Goal: Task Accomplishment & Management: Complete application form

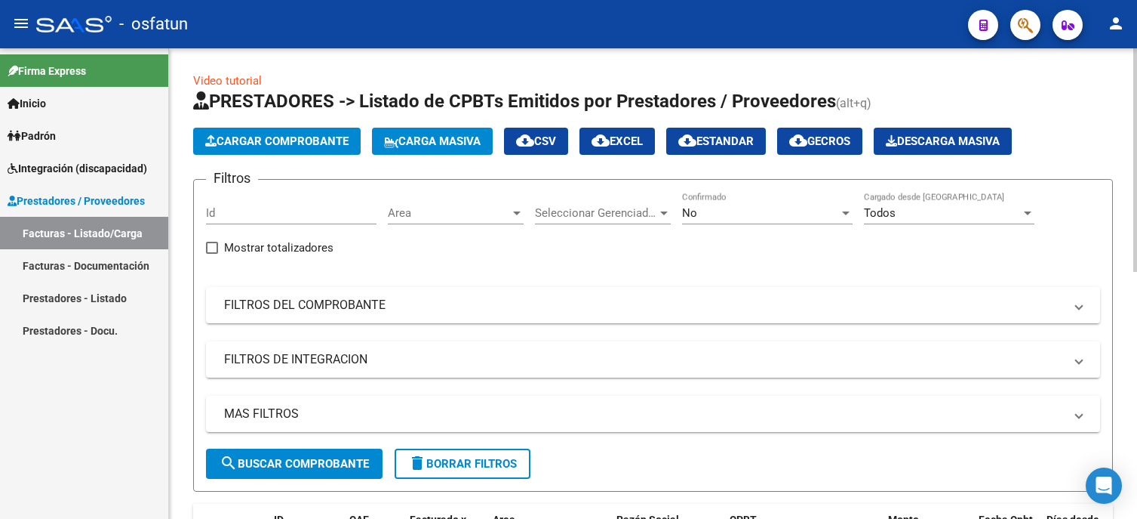
drag, startPoint x: 0, startPoint y: 0, endPoint x: 262, endPoint y: 146, distance: 300.0
click at [262, 146] on span "Cargar Comprobante" at bounding box center [276, 141] width 143 height 14
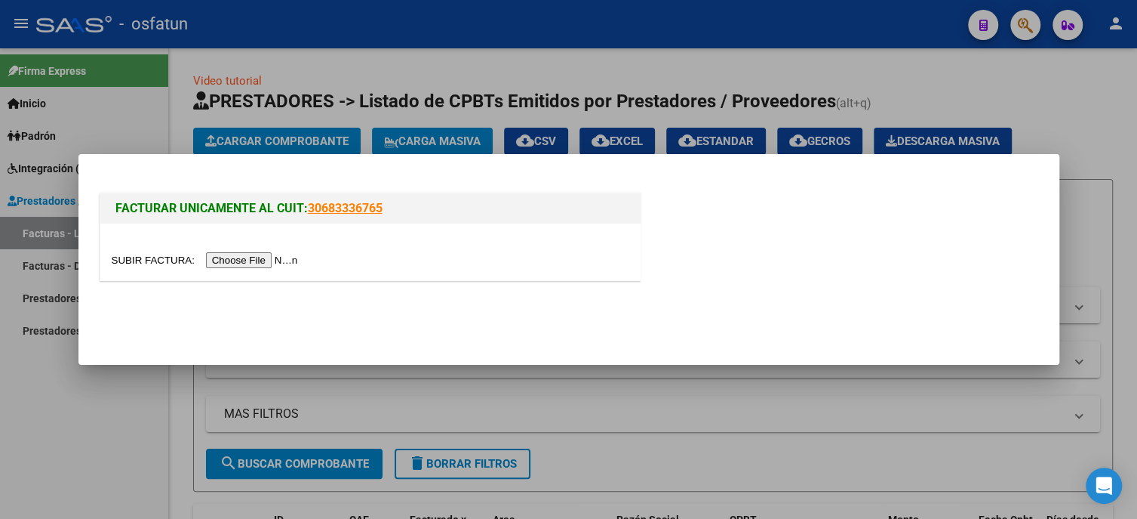
click at [288, 260] on input "file" at bounding box center [207, 260] width 191 height 16
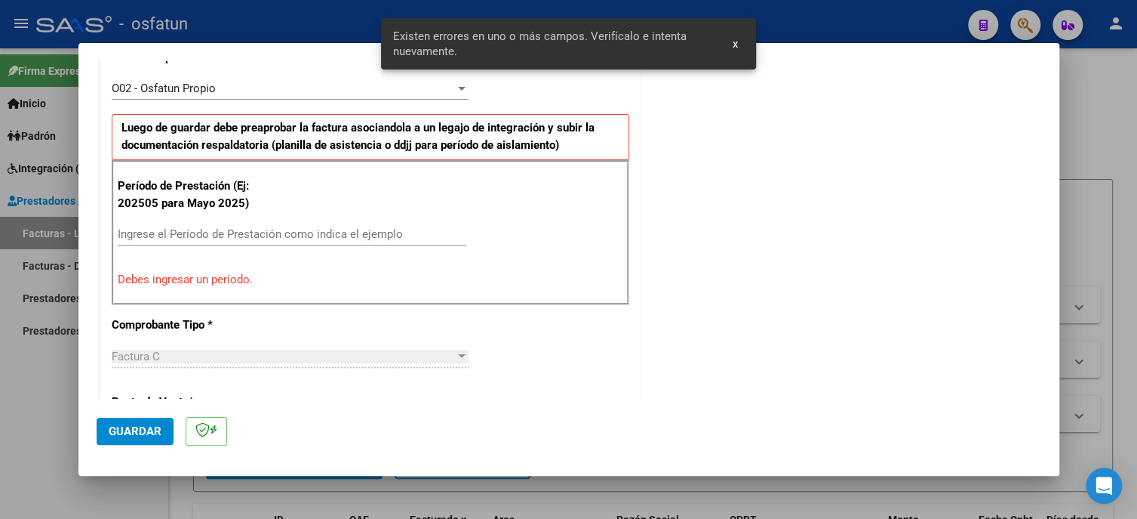
scroll to position [479, 0]
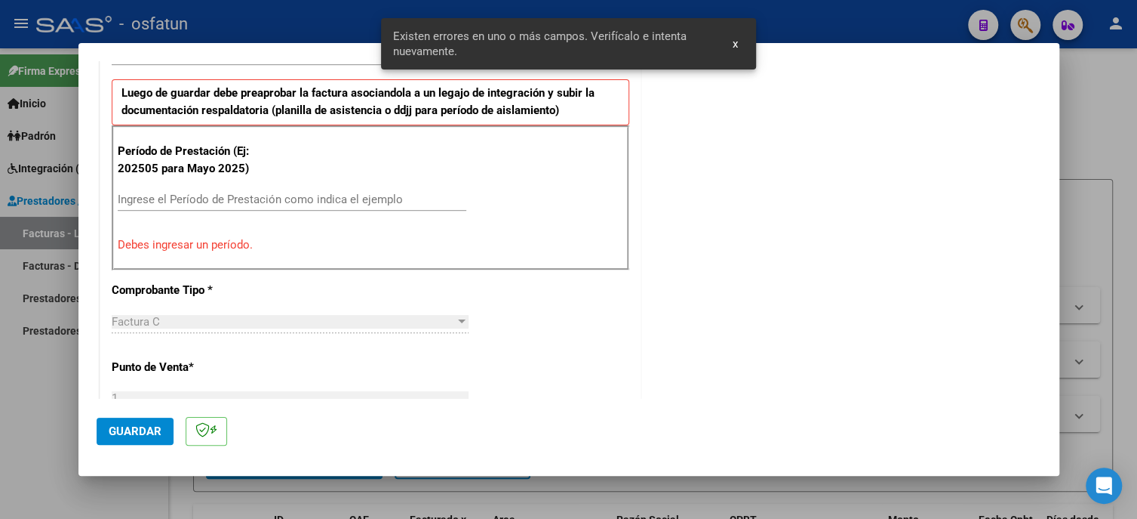
click at [166, 188] on div "Ingrese el Período de Prestación como indica el ejemplo" at bounding box center [292, 199] width 349 height 23
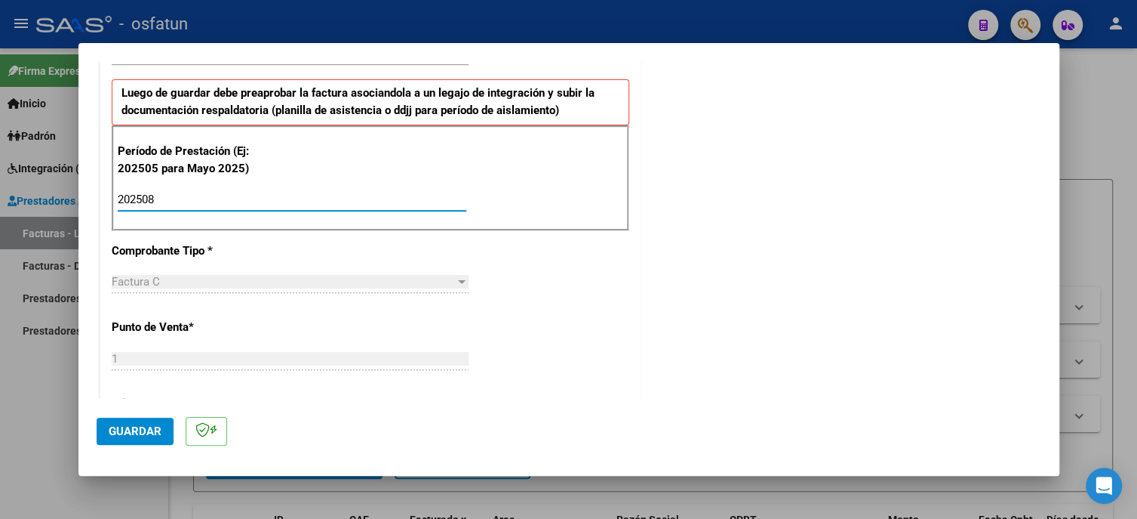
type input "202508"
click at [160, 429] on button "Guardar" at bounding box center [135, 430] width 77 height 27
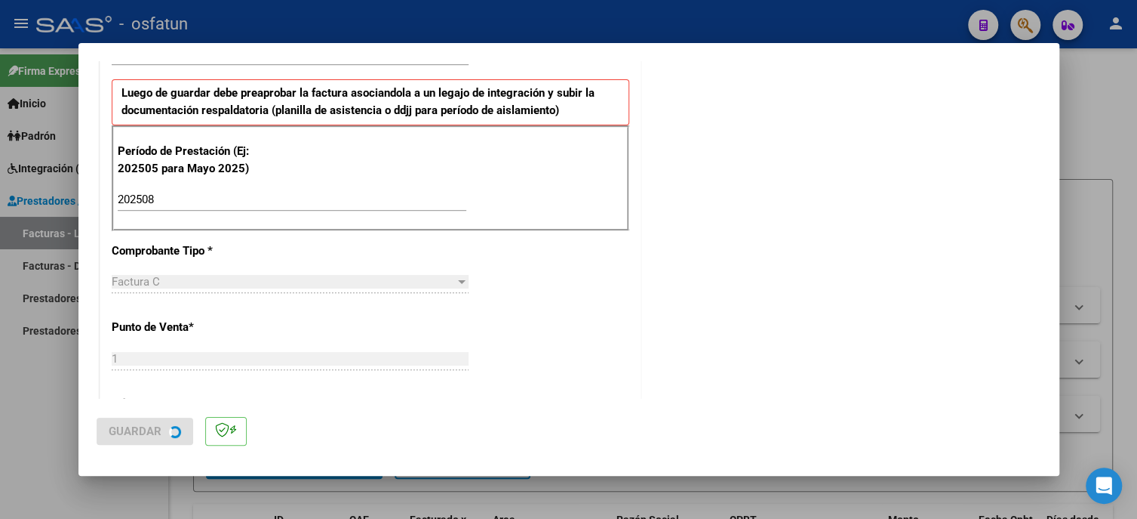
scroll to position [0, 0]
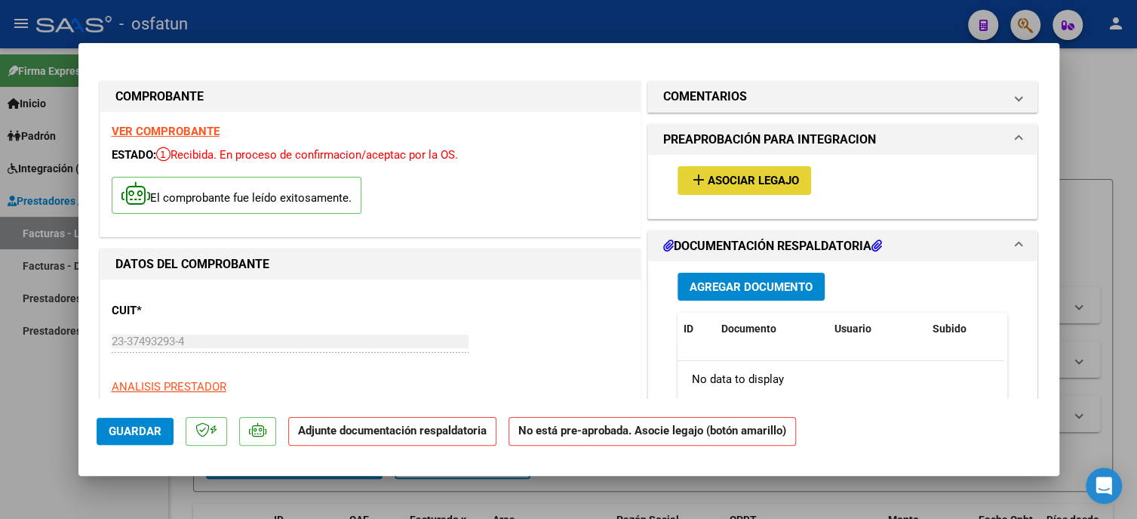
click at [745, 177] on span "Asociar Legajo" at bounding box center [753, 181] width 91 height 14
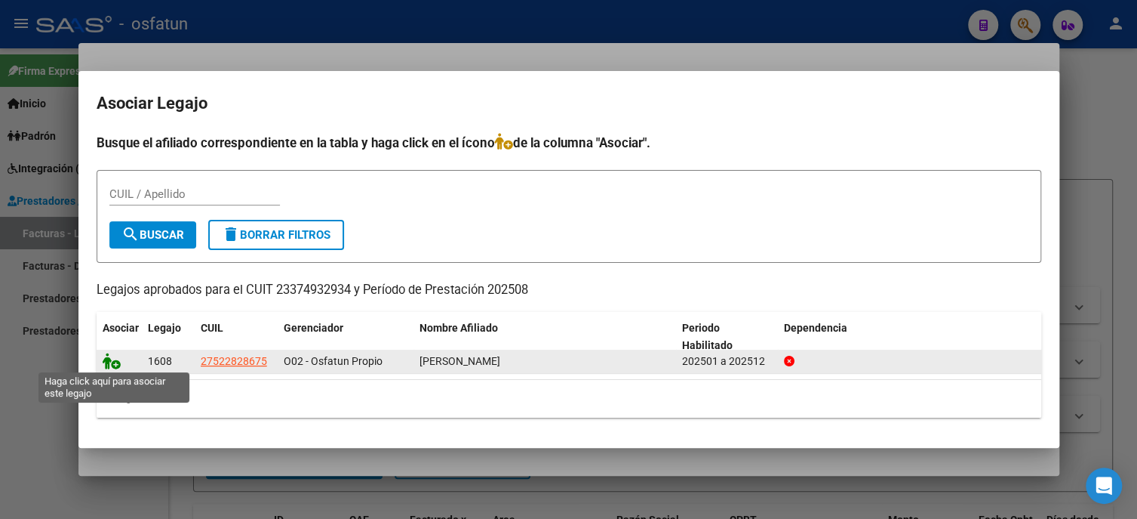
click at [112, 358] on icon at bounding box center [112, 360] width 18 height 17
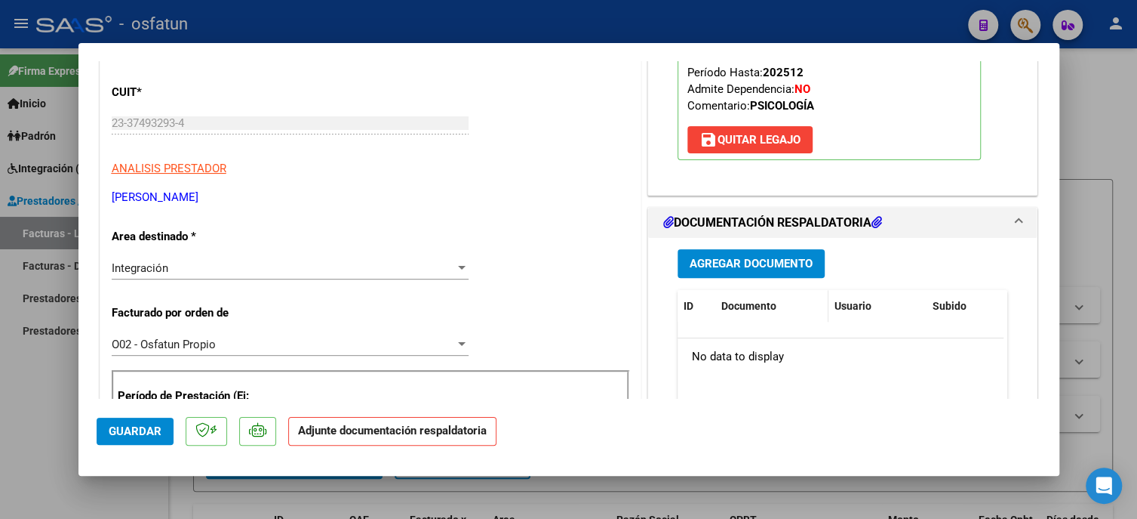
scroll to position [226, 0]
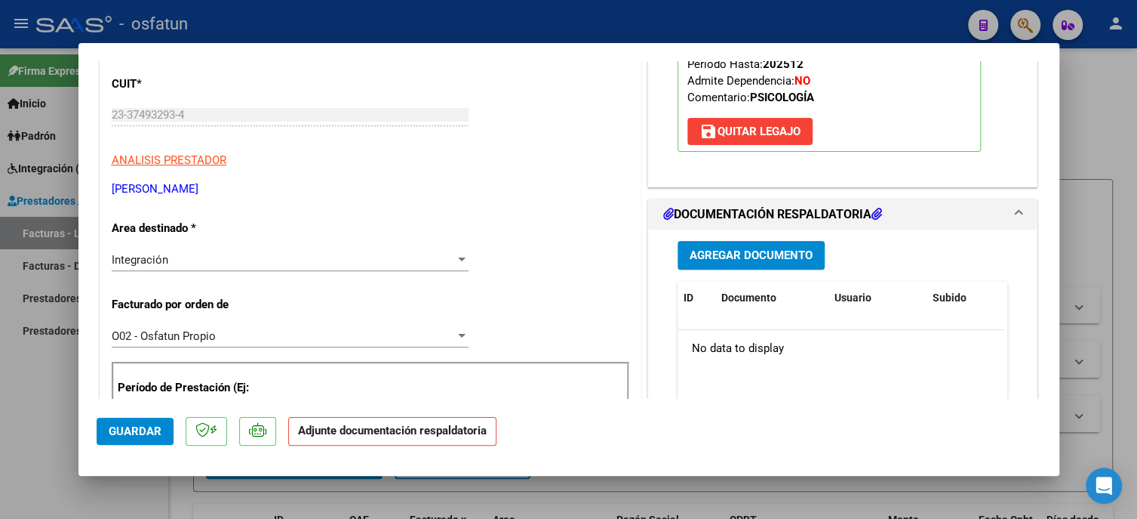
click at [746, 256] on span "Agregar Documento" at bounding box center [751, 256] width 123 height 14
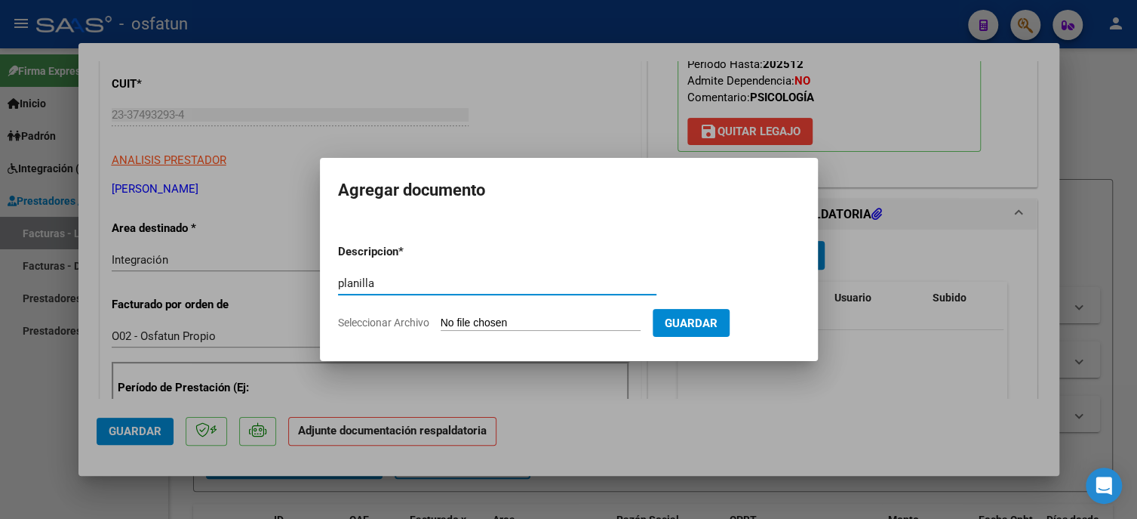
type input "planilla"
click at [526, 320] on input "Seleccionar Archivo" at bounding box center [541, 323] width 200 height 14
type input "C:\fakepath\03A32B5D-04A0-4CA3-9AFD-21969B6632A9.pdf"
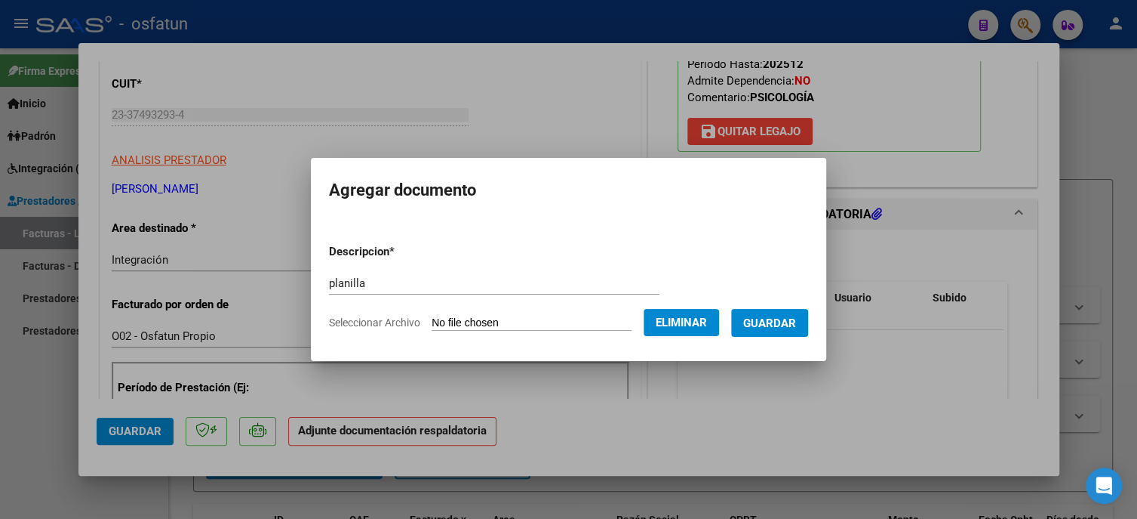
click at [762, 331] on button "Guardar" at bounding box center [769, 323] width 77 height 28
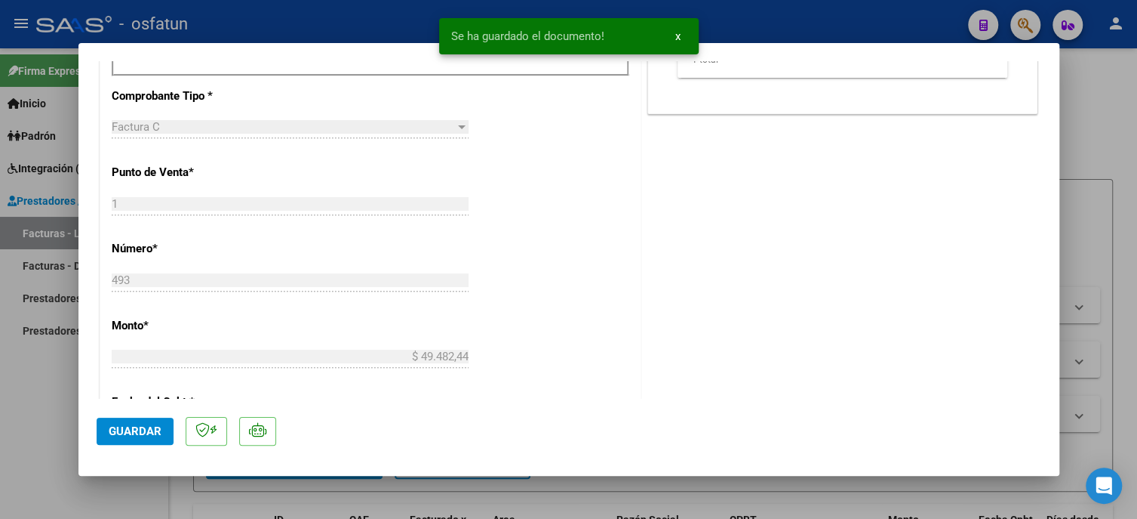
scroll to position [679, 0]
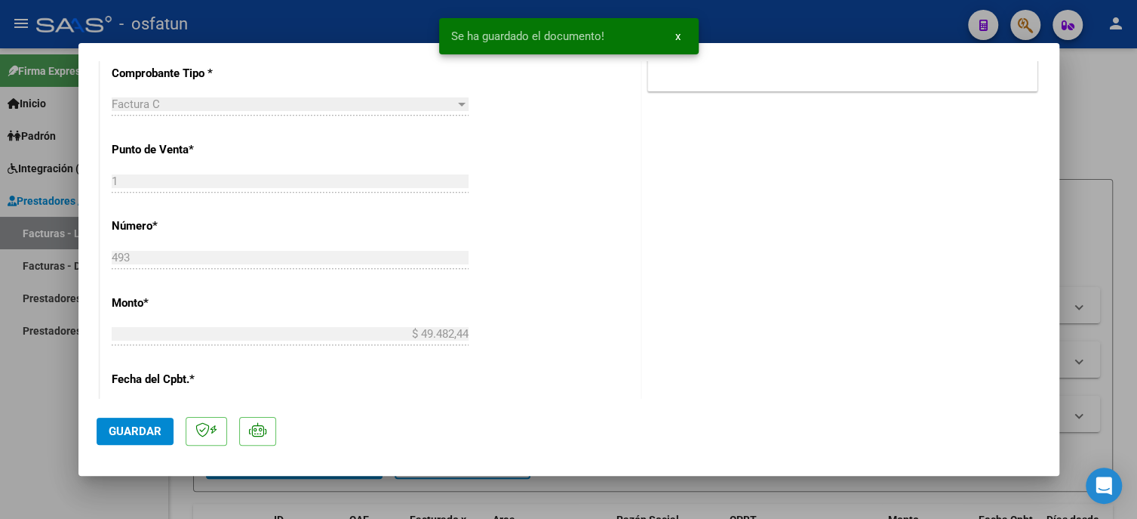
click at [147, 428] on span "Guardar" at bounding box center [135, 431] width 53 height 14
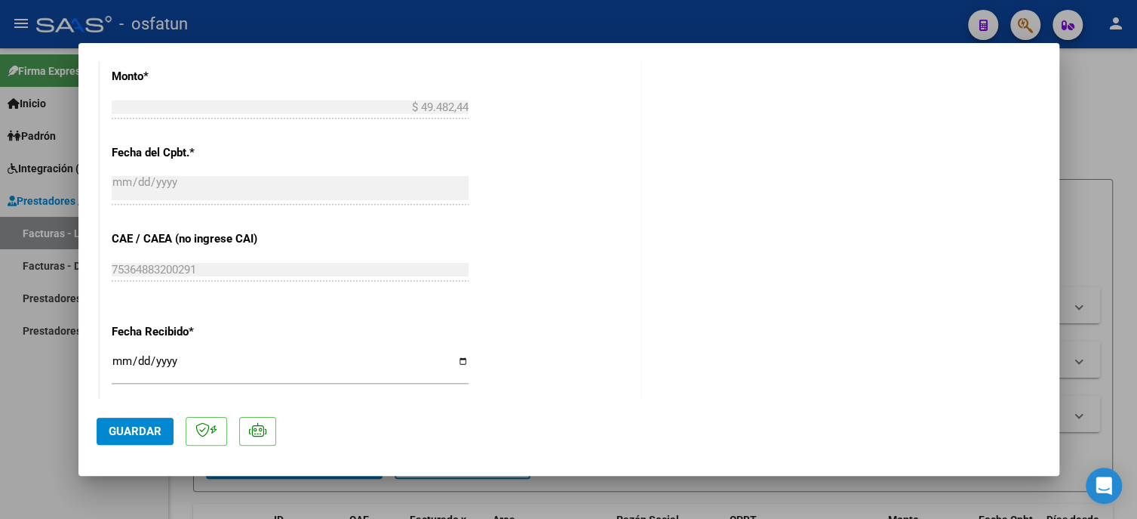
scroll to position [830, 0]
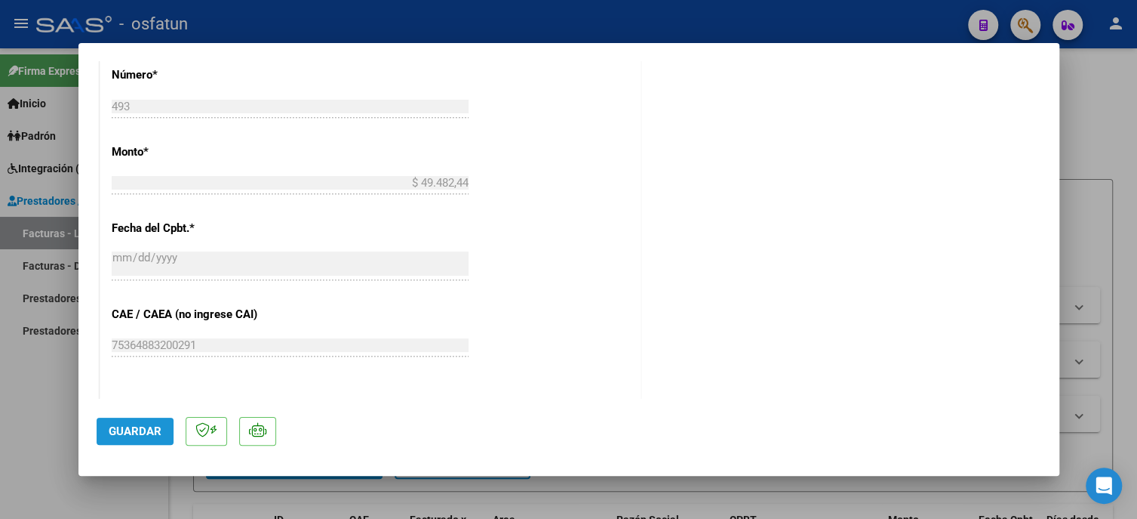
click at [146, 430] on span "Guardar" at bounding box center [135, 431] width 53 height 14
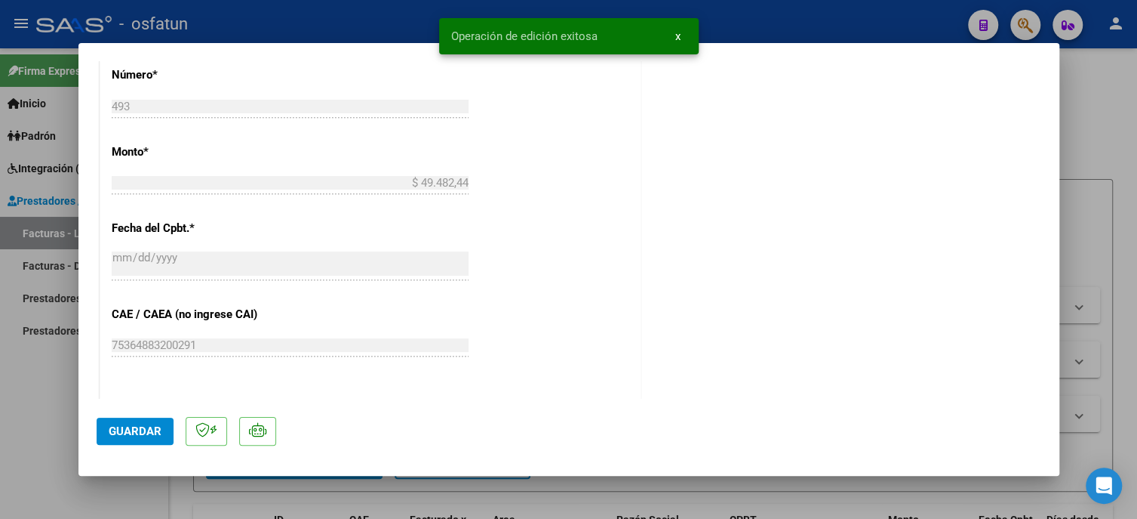
click at [52, 408] on div at bounding box center [568, 259] width 1137 height 519
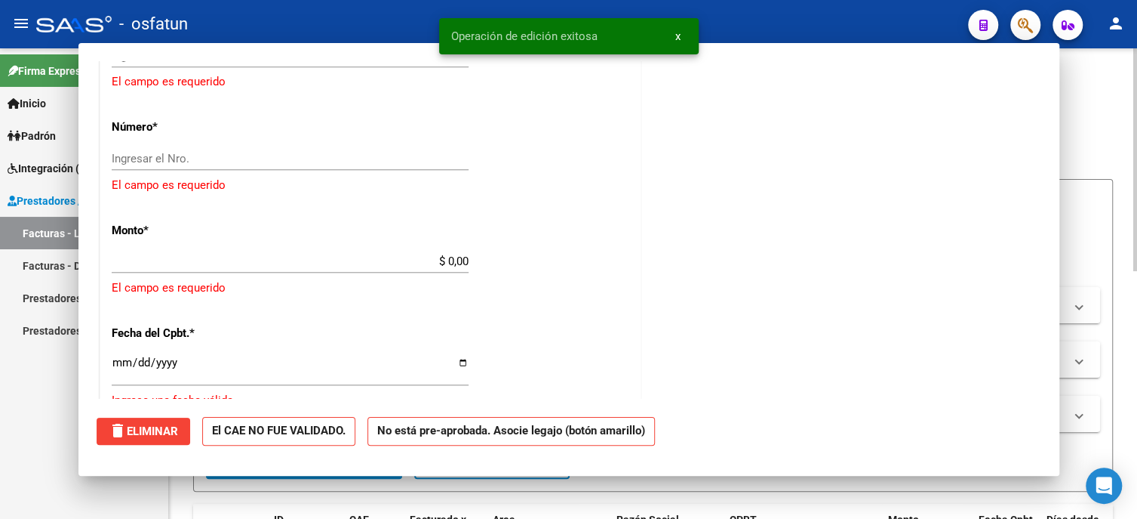
scroll to position [0, 0]
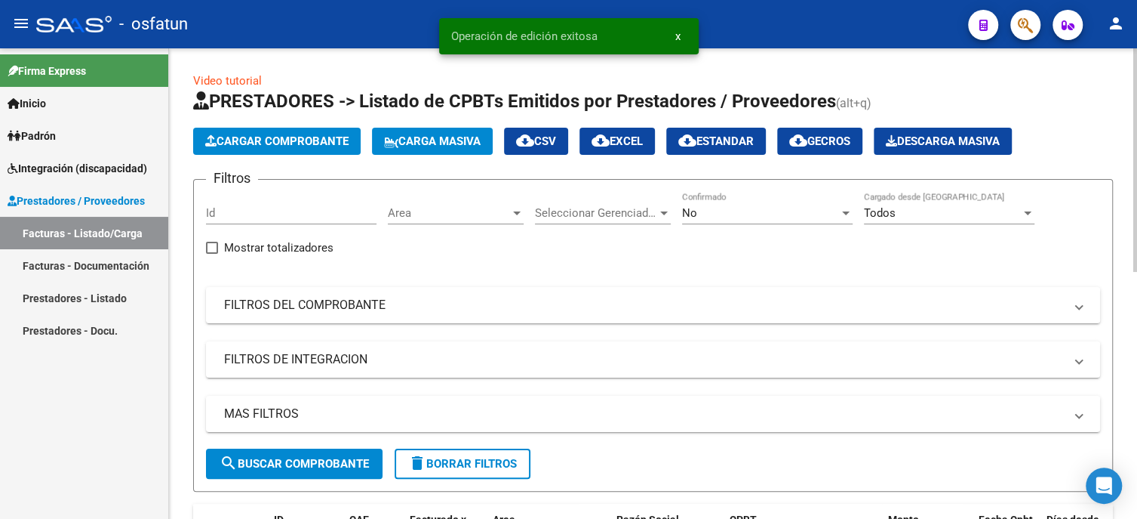
click at [266, 158] on app-list-header "PRESTADORES -> Listado de CPBTs Emitidos por Prestadores / Proveedores (alt+q) …" at bounding box center [653, 290] width 920 height 402
click at [274, 146] on span "Cargar Comprobante" at bounding box center [276, 141] width 143 height 14
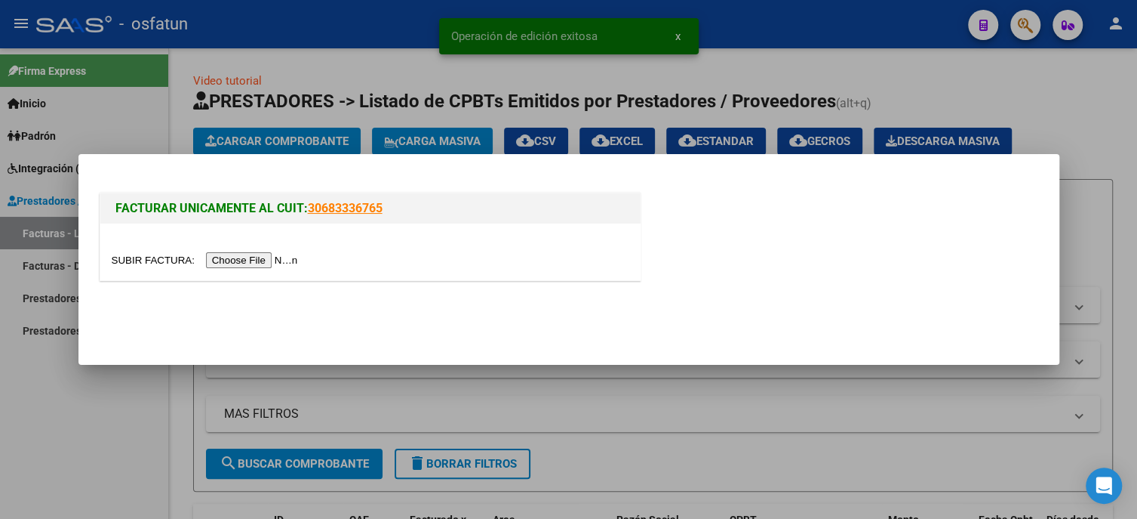
click at [251, 260] on input "file" at bounding box center [207, 260] width 191 height 16
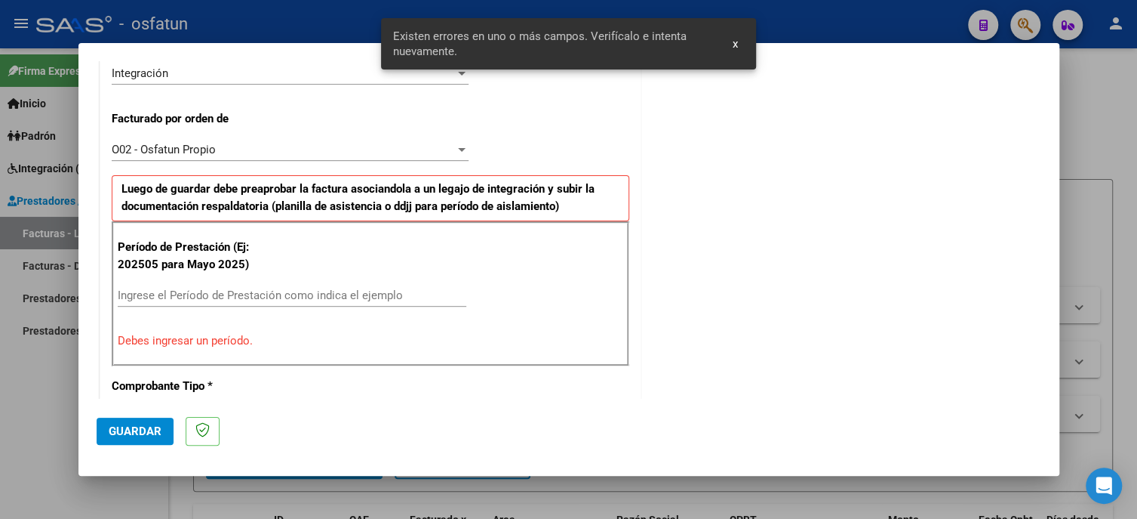
scroll to position [403, 0]
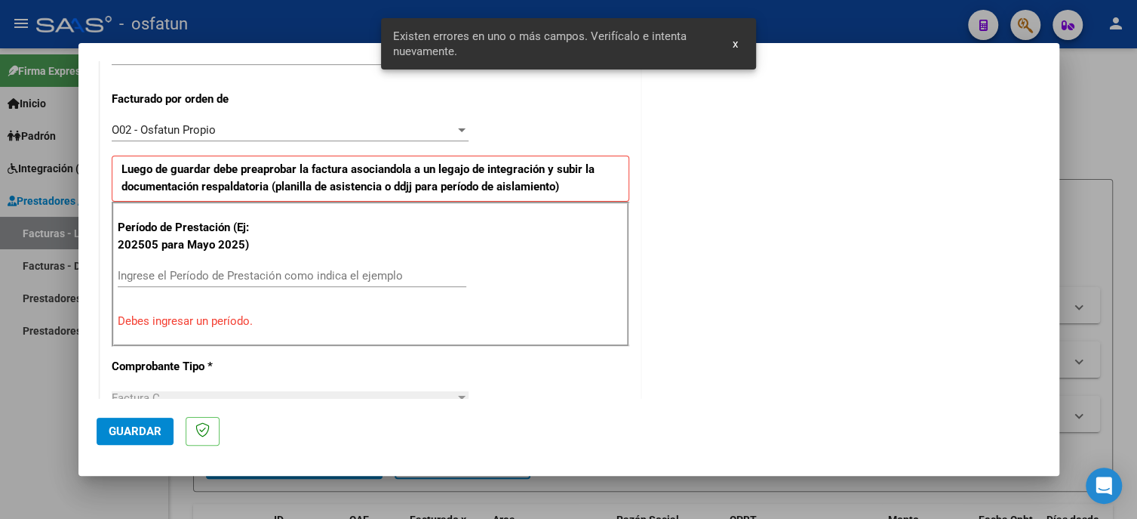
click at [195, 269] on input "Ingrese el Período de Prestación como indica el ejemplo" at bounding box center [292, 276] width 349 height 14
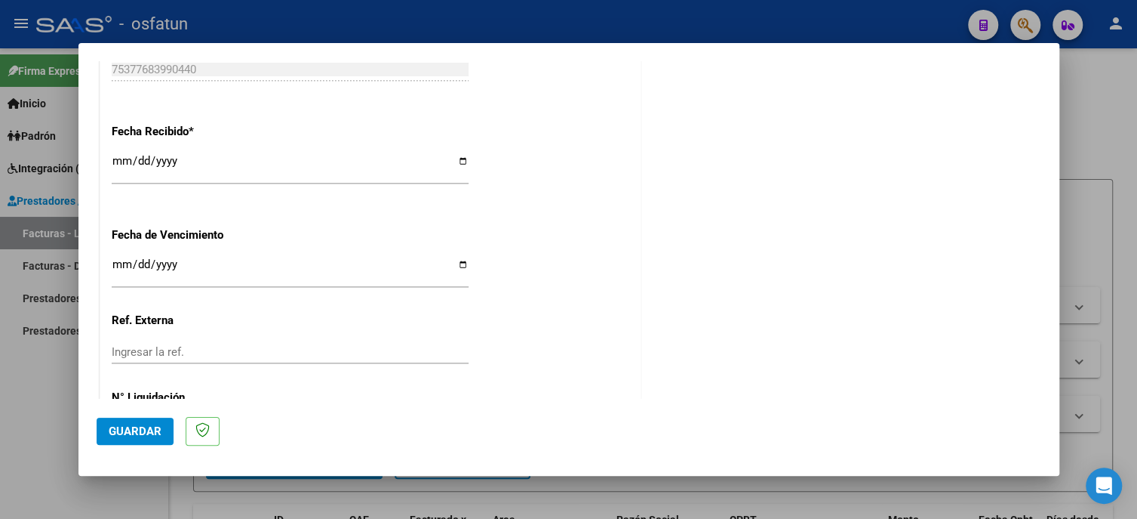
scroll to position [1151, 0]
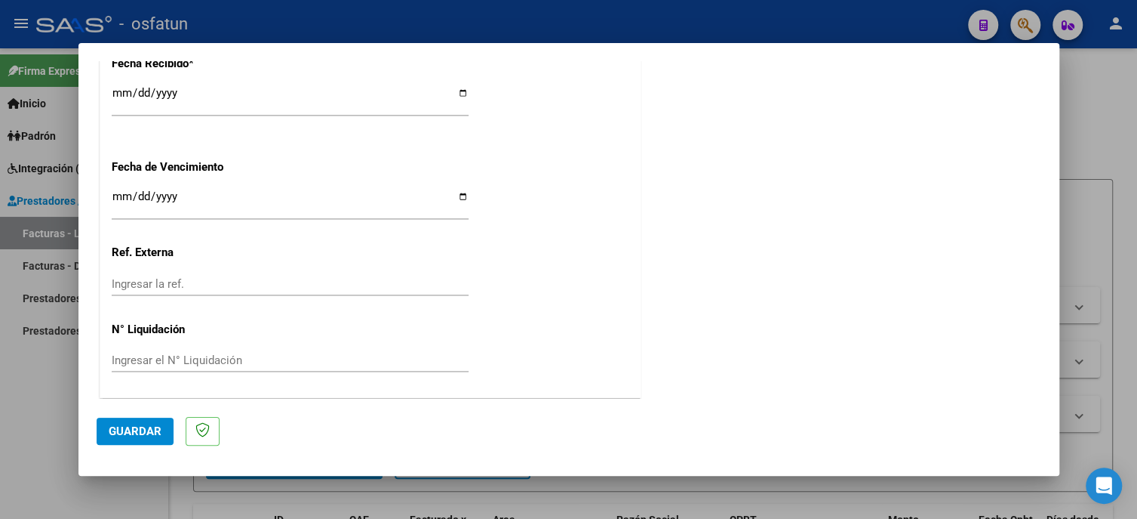
type input "202508"
click at [155, 424] on span "Guardar" at bounding box center [135, 431] width 53 height 14
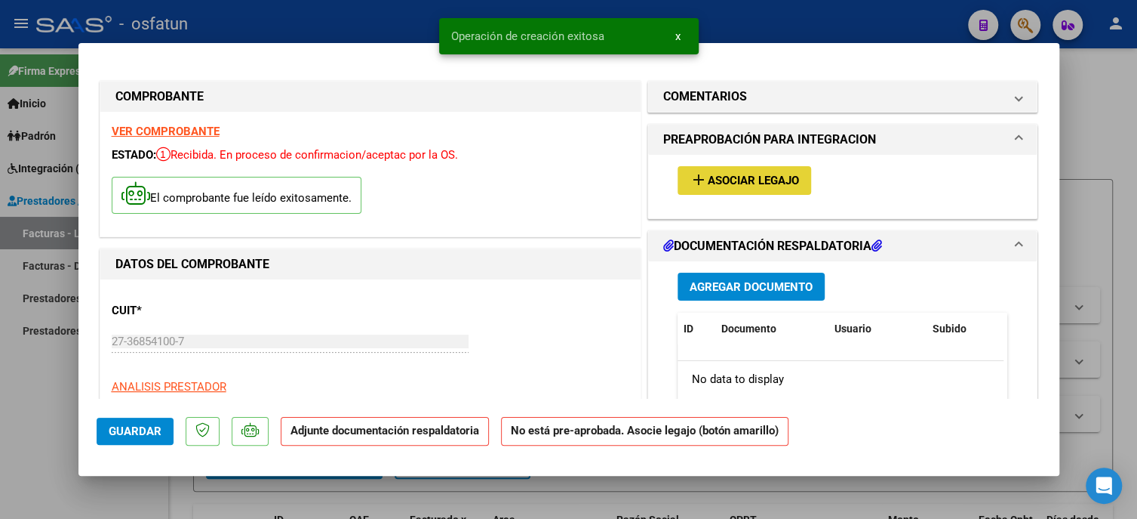
click at [714, 177] on span "Asociar Legajo" at bounding box center [753, 181] width 91 height 14
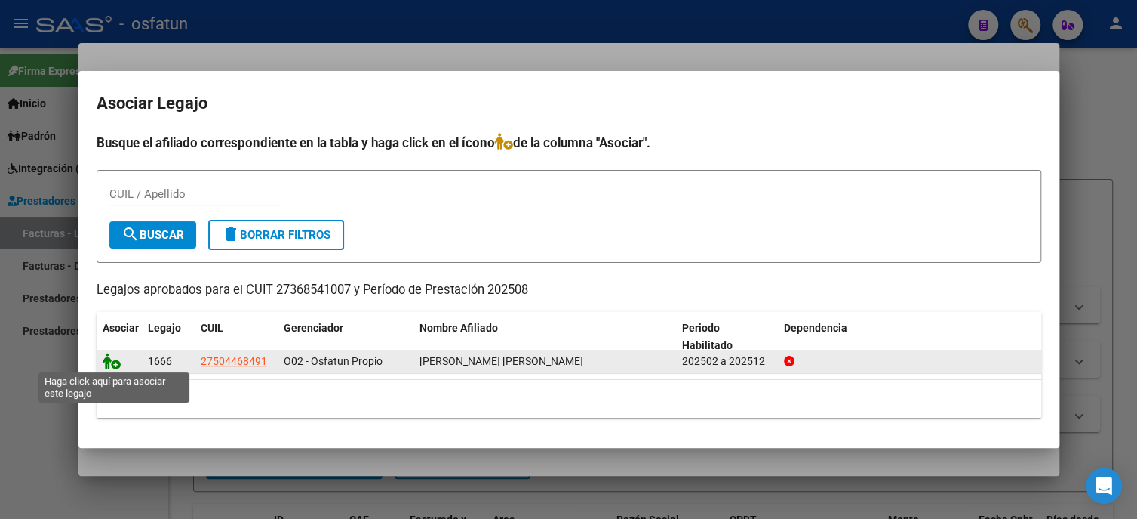
click at [112, 359] on icon at bounding box center [112, 360] width 18 height 17
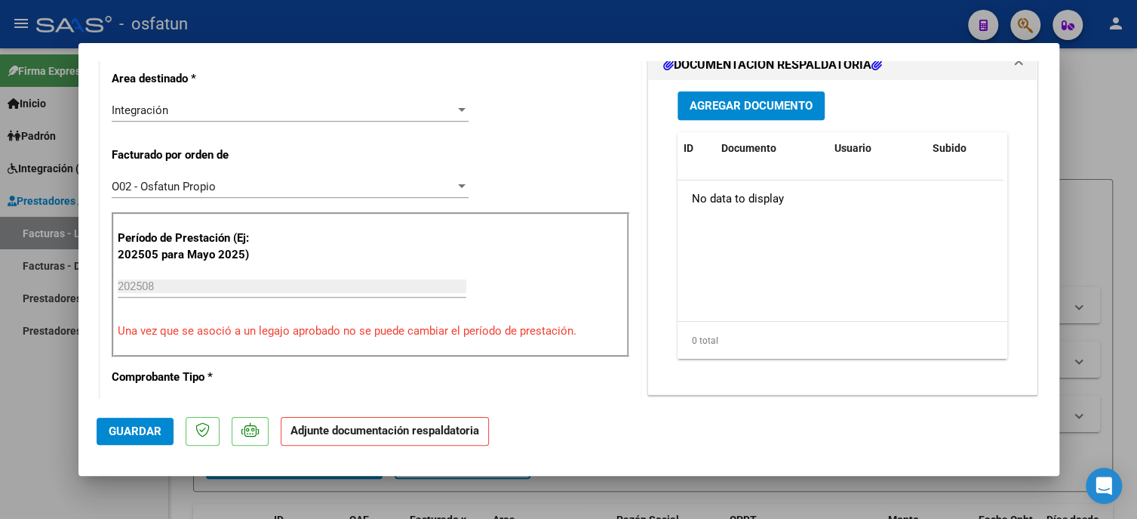
scroll to position [377, 0]
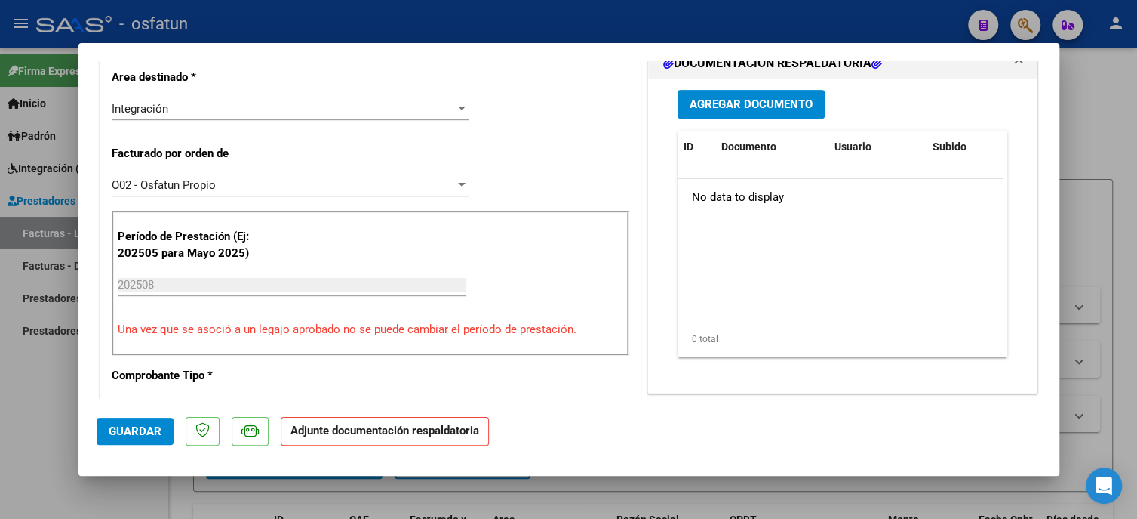
click at [719, 110] on span "Agregar Documento" at bounding box center [751, 104] width 123 height 14
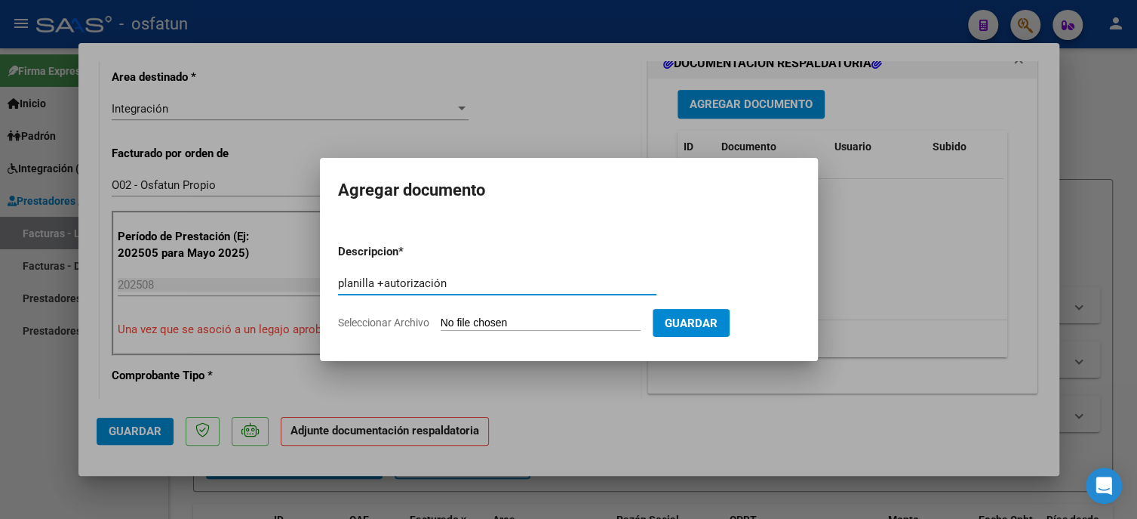
type input "planilla +autorización"
click at [537, 324] on input "Seleccionar Archivo" at bounding box center [541, 323] width 200 height 14
type input "C:\fakepath\[DATE] (1).pdf"
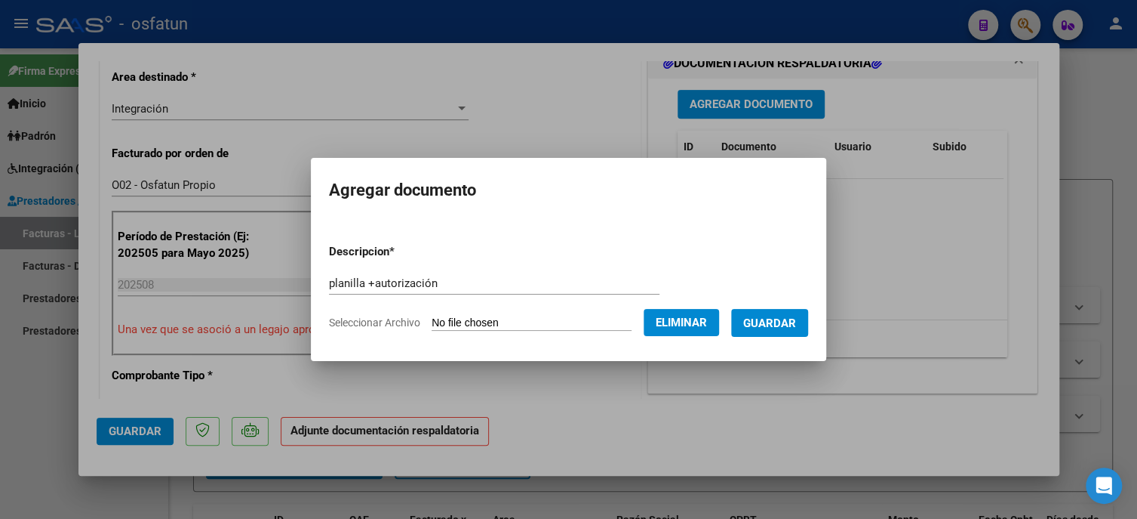
click at [756, 333] on button "Guardar" at bounding box center [769, 323] width 77 height 28
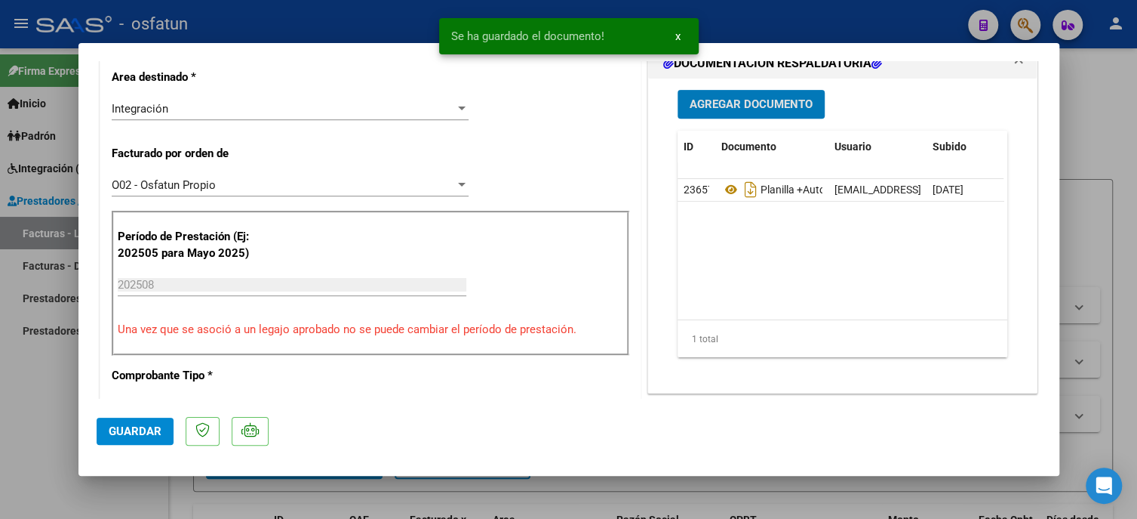
click at [134, 435] on span "Guardar" at bounding box center [135, 431] width 53 height 14
click at [134, 427] on span "Guardar" at bounding box center [135, 431] width 53 height 14
click at [14, 413] on div at bounding box center [568, 259] width 1137 height 519
type input "$ 0,00"
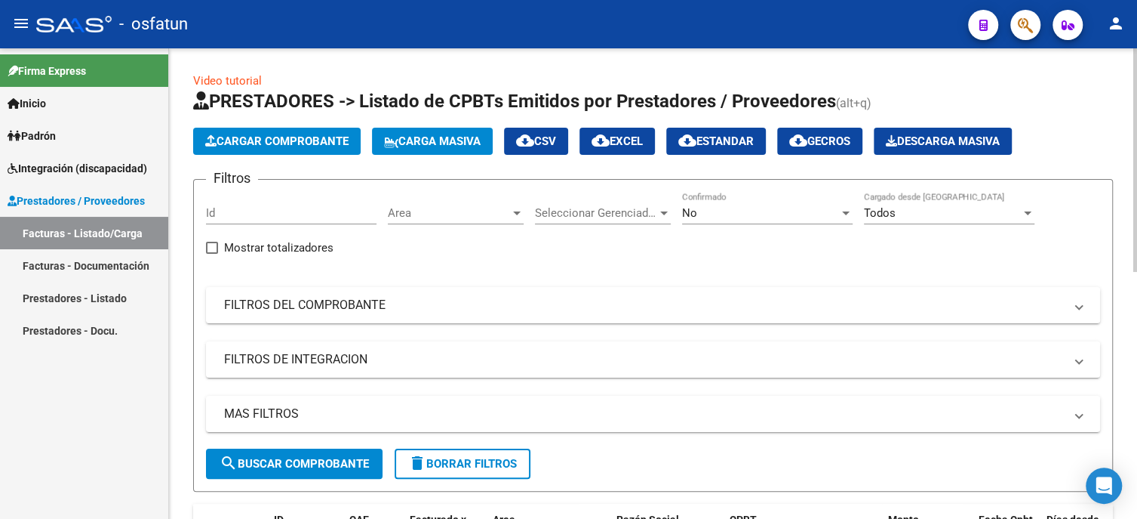
click at [680, 254] on div "Filtros Id Area Area Seleccionar Gerenciador Seleccionar Gerenciador No Confirm…" at bounding box center [653, 320] width 894 height 257
